Goal: Use online tool/utility: Utilize a website feature to perform a specific function

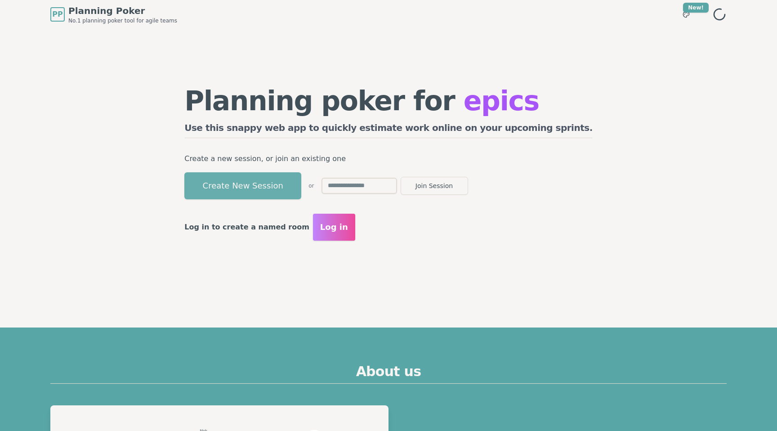
click at [301, 177] on button "Create New Session" at bounding box center [242, 185] width 117 height 27
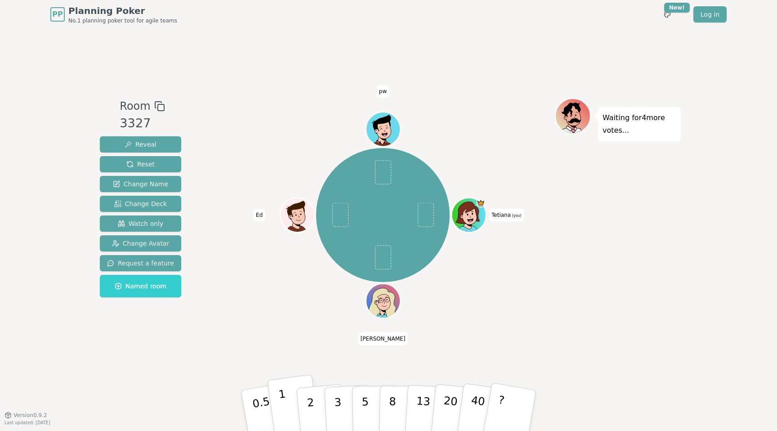
click at [283, 412] on p "1" at bounding box center [284, 411] width 13 height 49
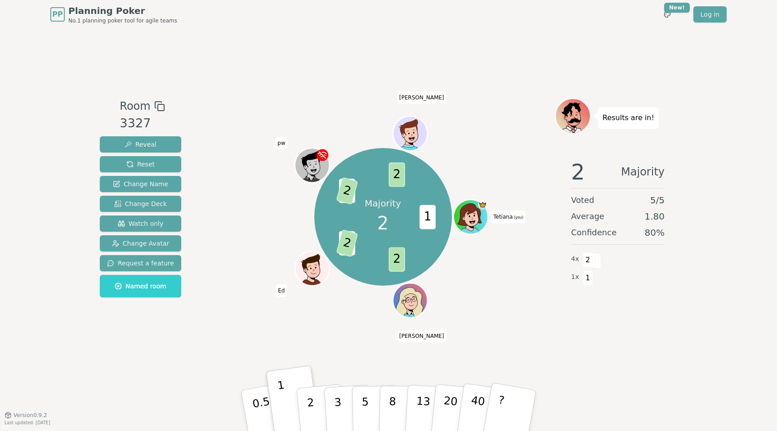
click at [488, 162] on div "Majority 2 1 2 3 2 1 2 2 Tetiana (you) [PERSON_NAME] Ed [PERSON_NAME]" at bounding box center [383, 216] width 344 height 205
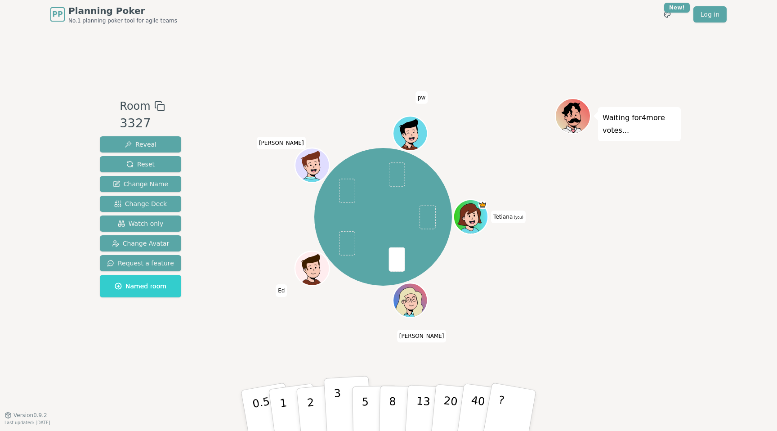
click at [338, 395] on p "3" at bounding box center [339, 411] width 10 height 49
click at [340, 403] on p "3" at bounding box center [339, 411] width 10 height 49
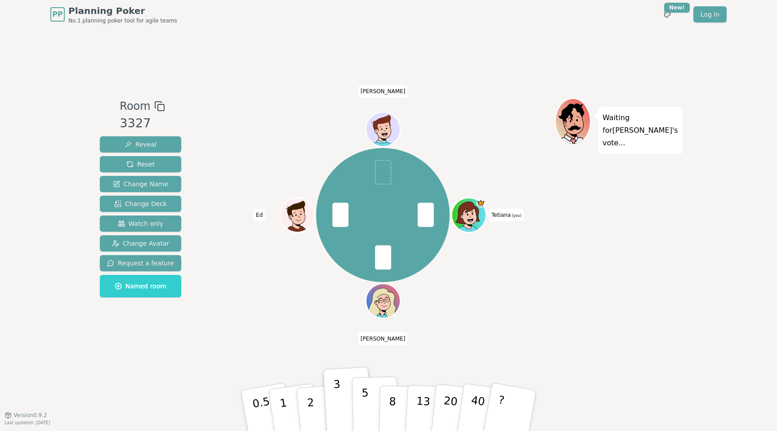
click at [368, 402] on p "5" at bounding box center [366, 410] width 8 height 49
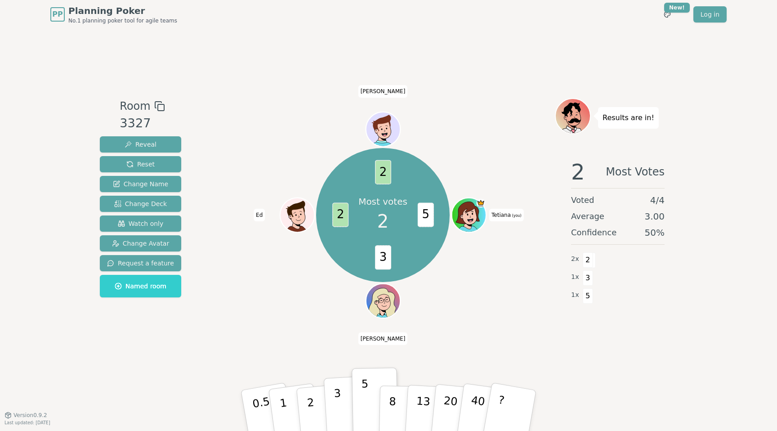
click at [338, 401] on p "3" at bounding box center [339, 411] width 10 height 49
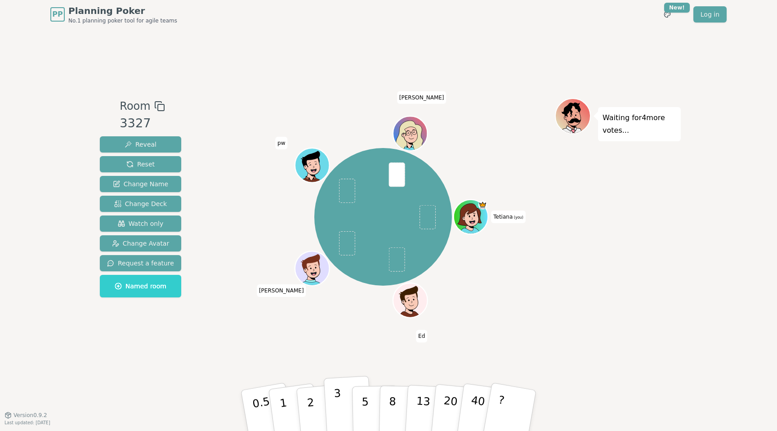
click at [341, 415] on p "3" at bounding box center [339, 411] width 10 height 49
